Goal: Entertainment & Leisure: Consume media (video, audio)

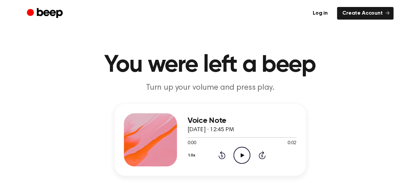
click at [244, 158] on icon "Play Audio" at bounding box center [242, 155] width 17 height 17
click at [251, 158] on div "1.0x Rewind 5 seconds Play Audio Skip 5 seconds" at bounding box center [242, 155] width 109 height 17
click at [245, 158] on icon "Play Audio" at bounding box center [242, 155] width 17 height 17
click at [244, 154] on icon "Play Audio" at bounding box center [242, 155] width 17 height 17
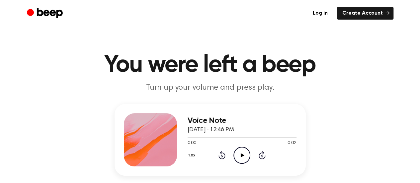
click at [244, 158] on icon "Play Audio" at bounding box center [242, 155] width 17 height 17
click at [241, 158] on icon "Play Audio" at bounding box center [242, 155] width 17 height 17
click at [247, 147] on icon "Play Audio" at bounding box center [242, 155] width 17 height 17
click at [246, 154] on icon "Pause Audio" at bounding box center [242, 155] width 17 height 17
click at [242, 161] on icon "Play Audio" at bounding box center [242, 155] width 17 height 17
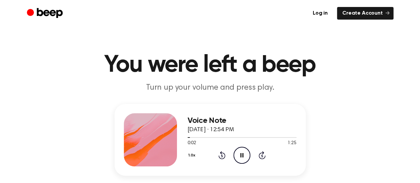
click at [242, 160] on icon "Pause Audio" at bounding box center [242, 155] width 17 height 17
